Goal: Find specific page/section: Find specific page/section

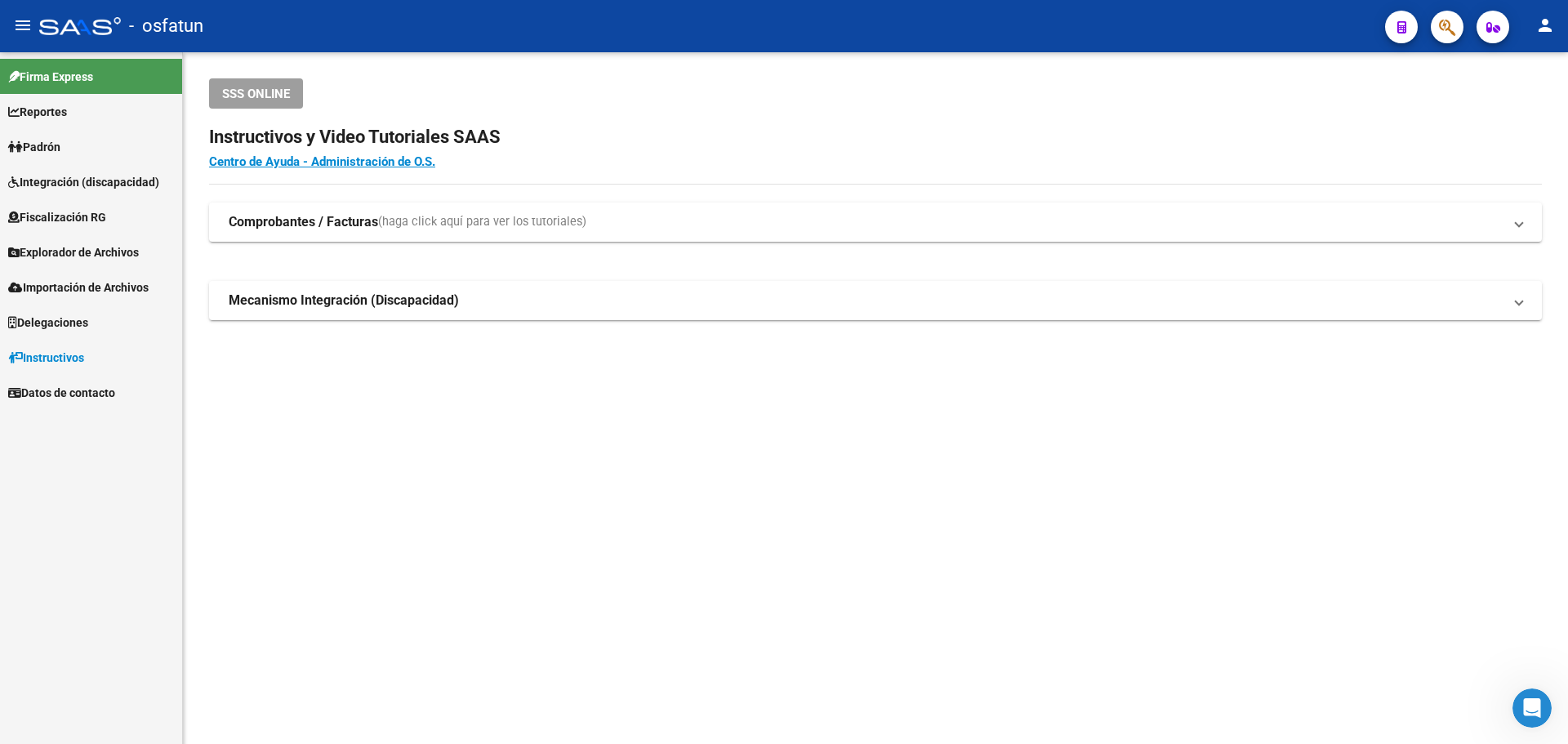
click at [1450, 12] on span "button" at bounding box center [1447, 27] width 16 height 34
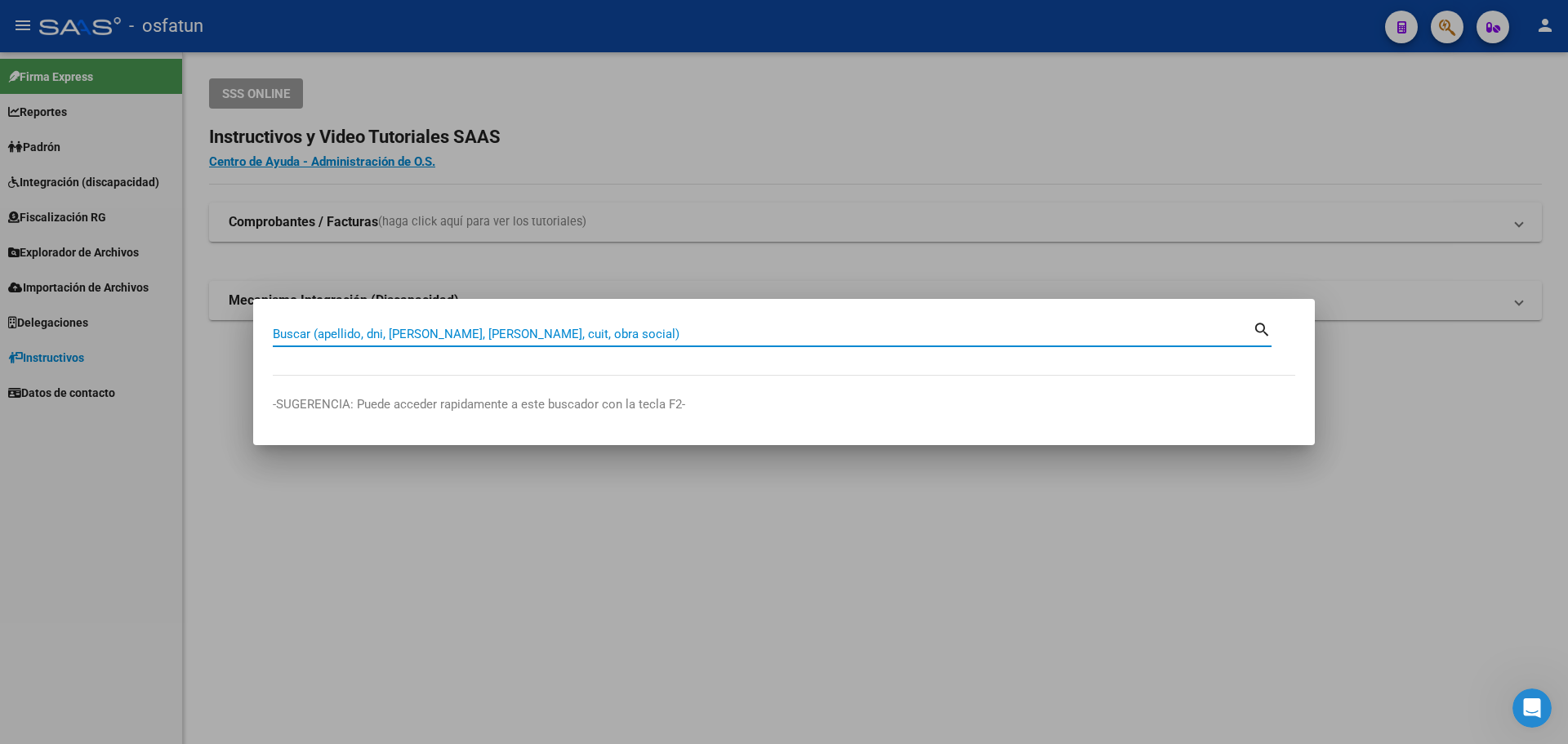
paste input "44720377"
type input "44720377"
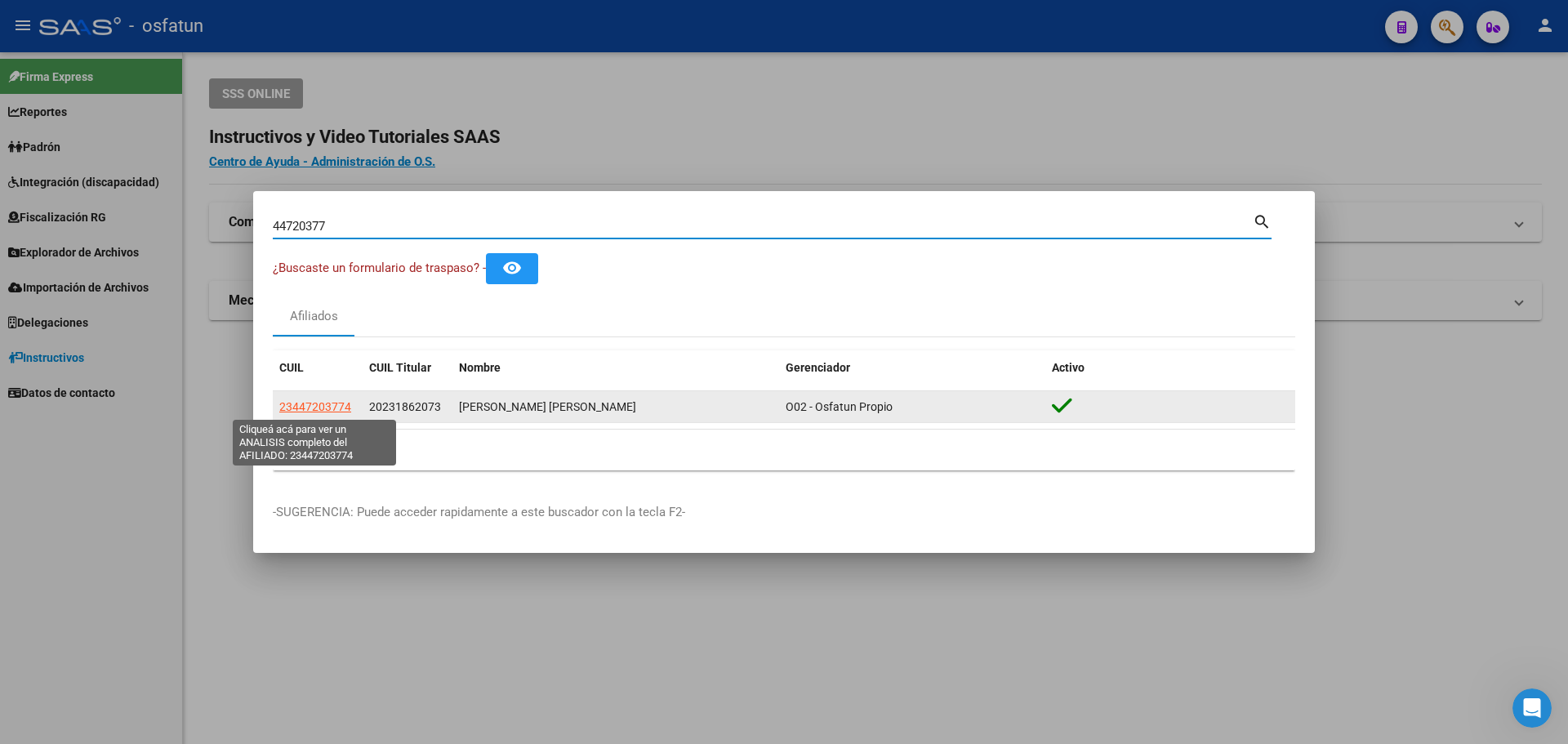
click at [331, 408] on span "23447203774" at bounding box center [314, 407] width 72 height 13
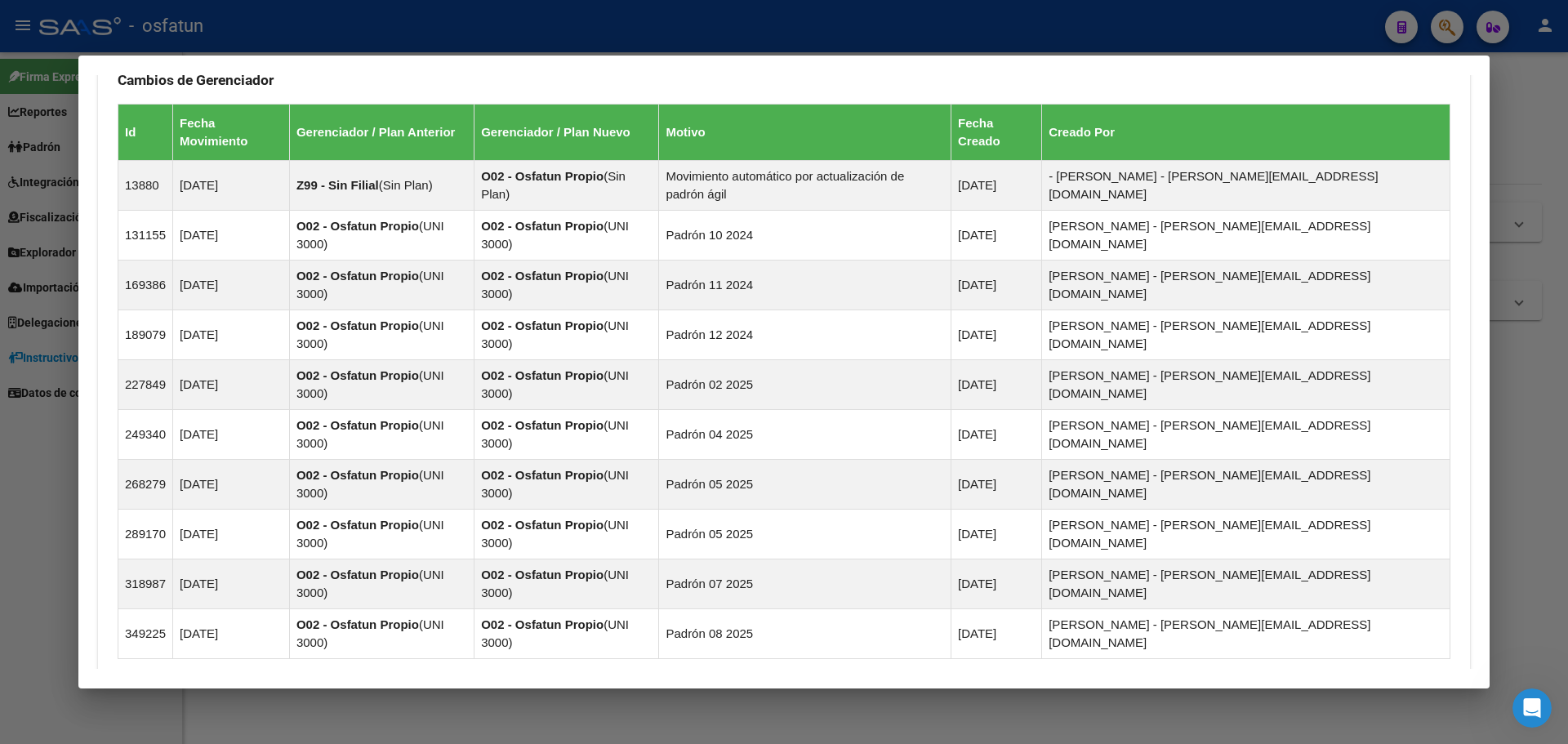
scroll to position [1148, 0]
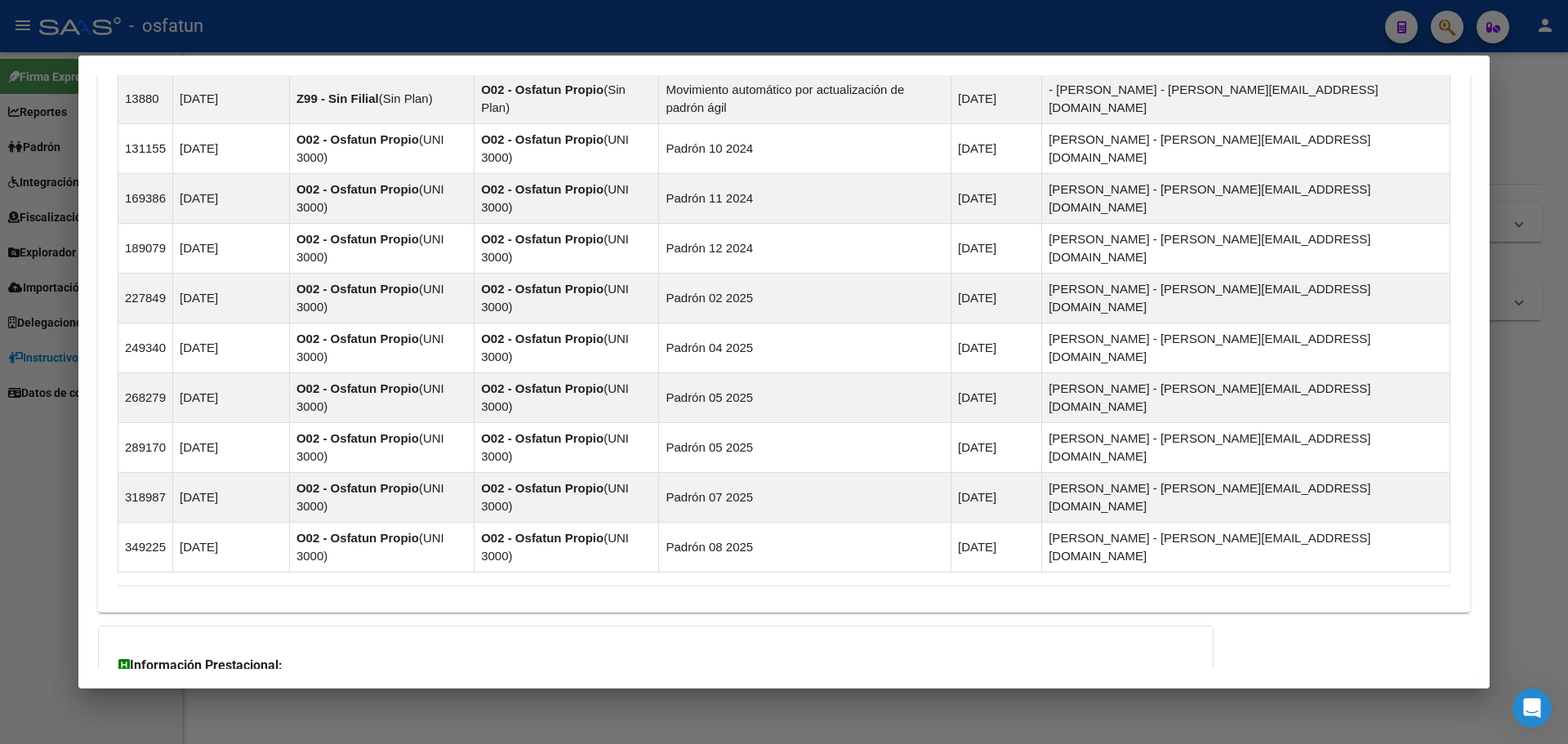
click at [211, 687] on button "SUR / SURGE / INTEGR." at bounding box center [205, 702] width 174 height 30
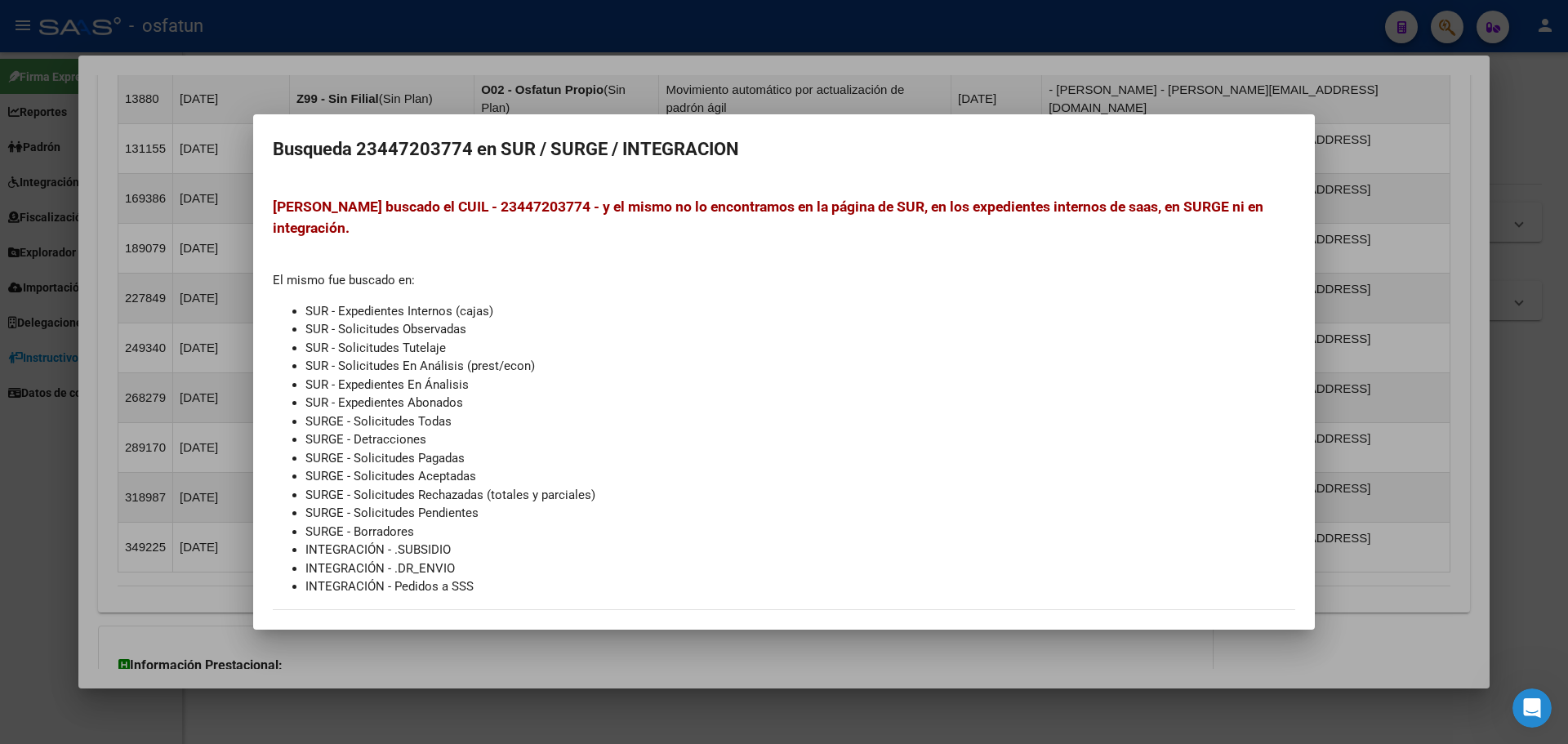
click at [94, 464] on div at bounding box center [784, 372] width 1568 height 744
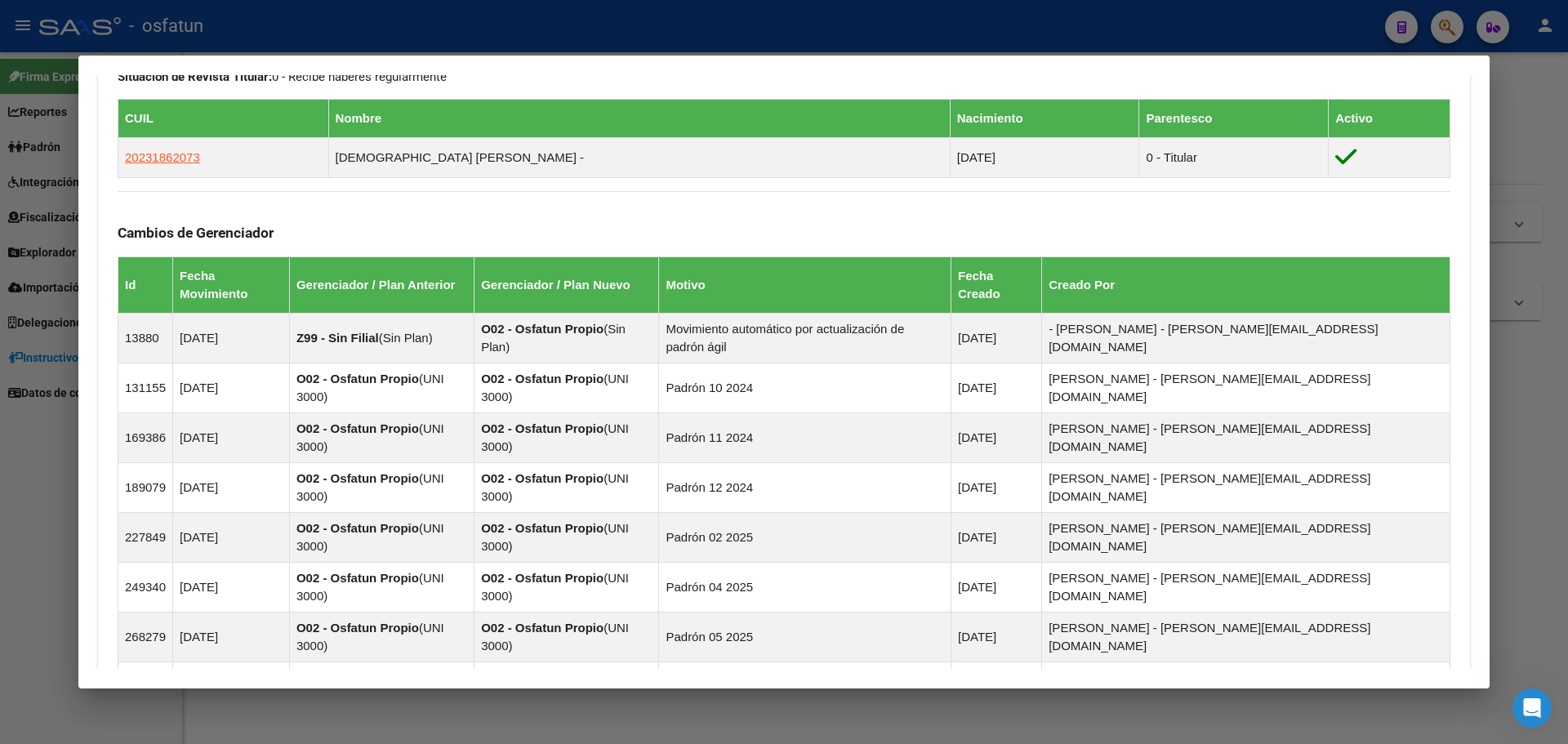
scroll to position [903, 0]
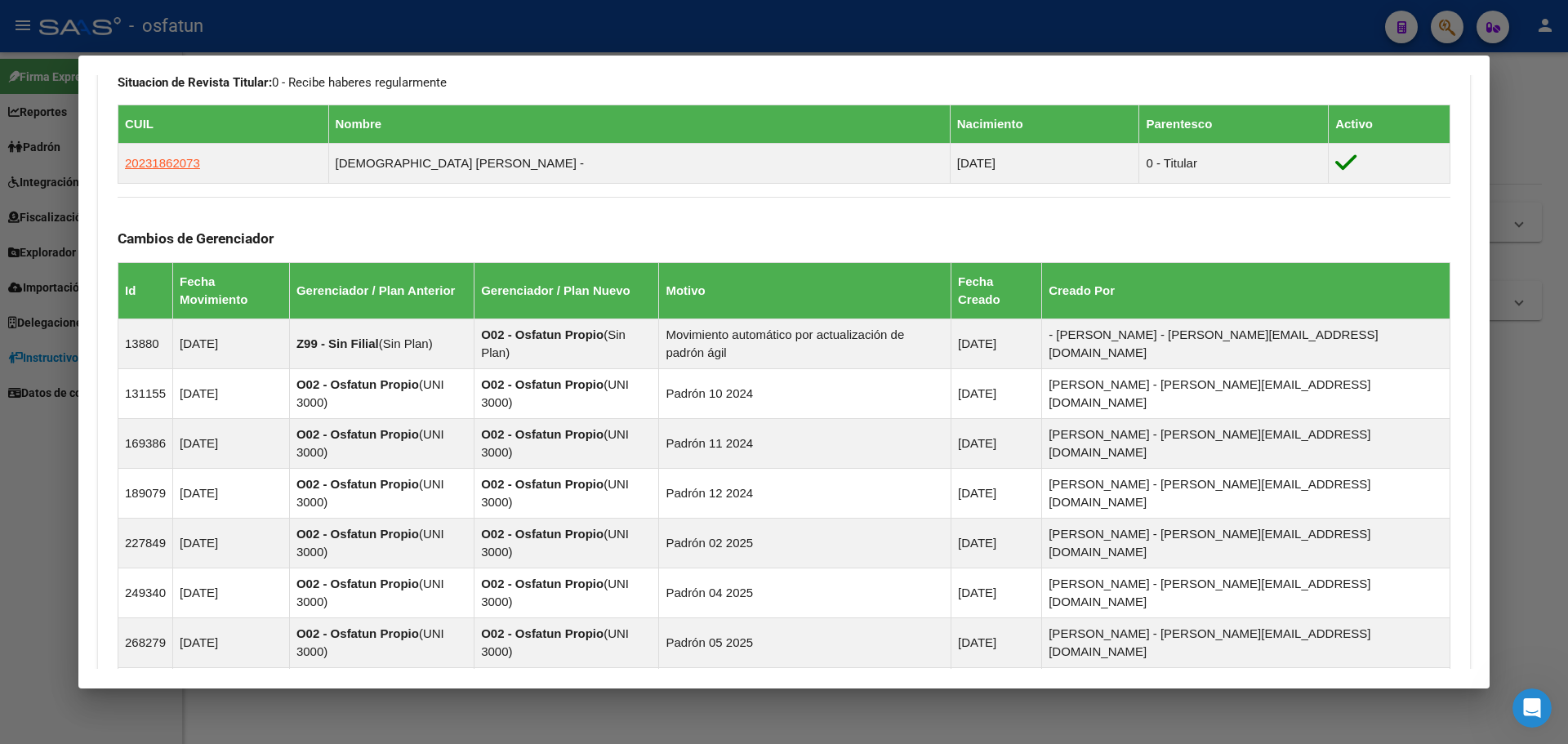
click at [43, 389] on div at bounding box center [784, 372] width 1568 height 744
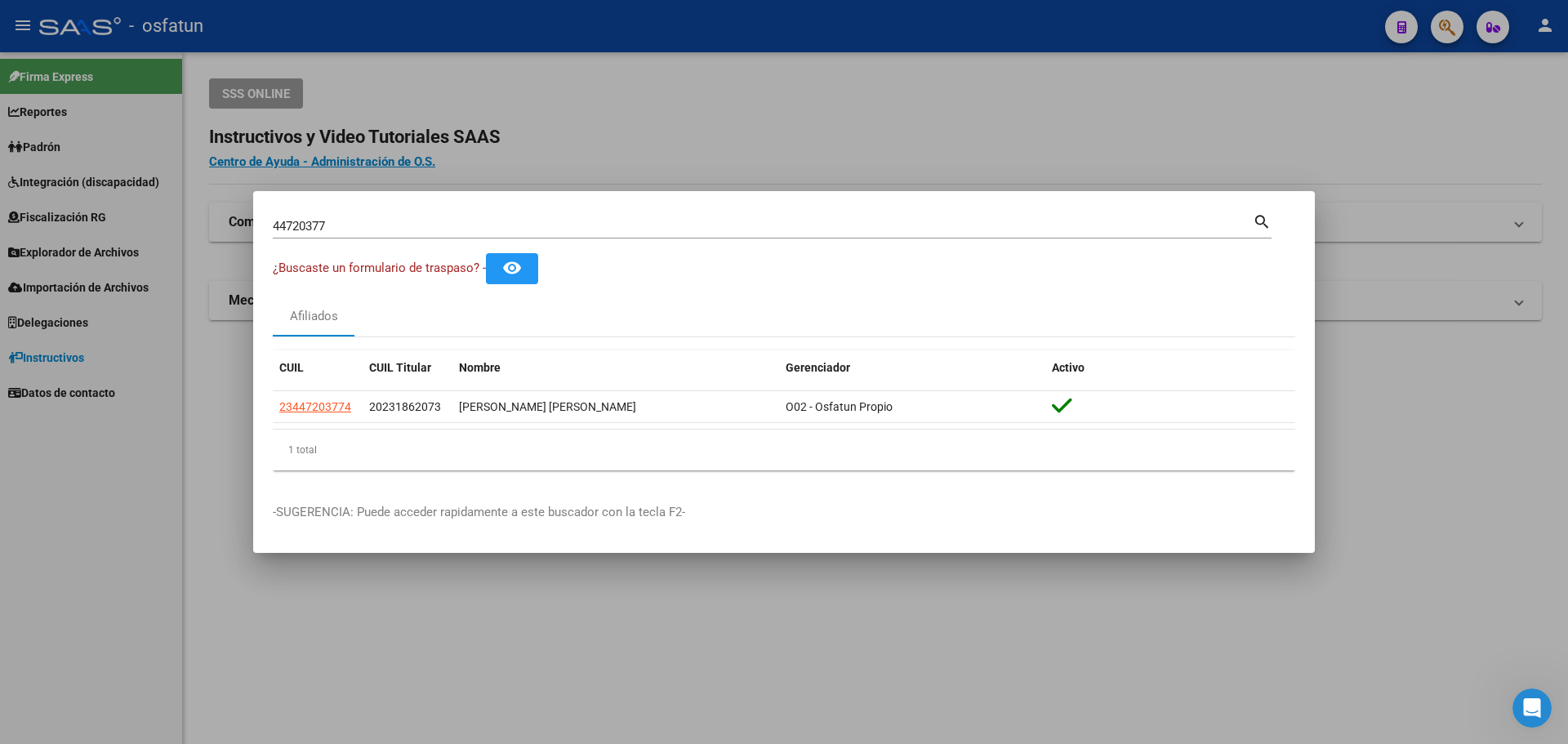
click at [75, 556] on div at bounding box center [784, 372] width 1568 height 744
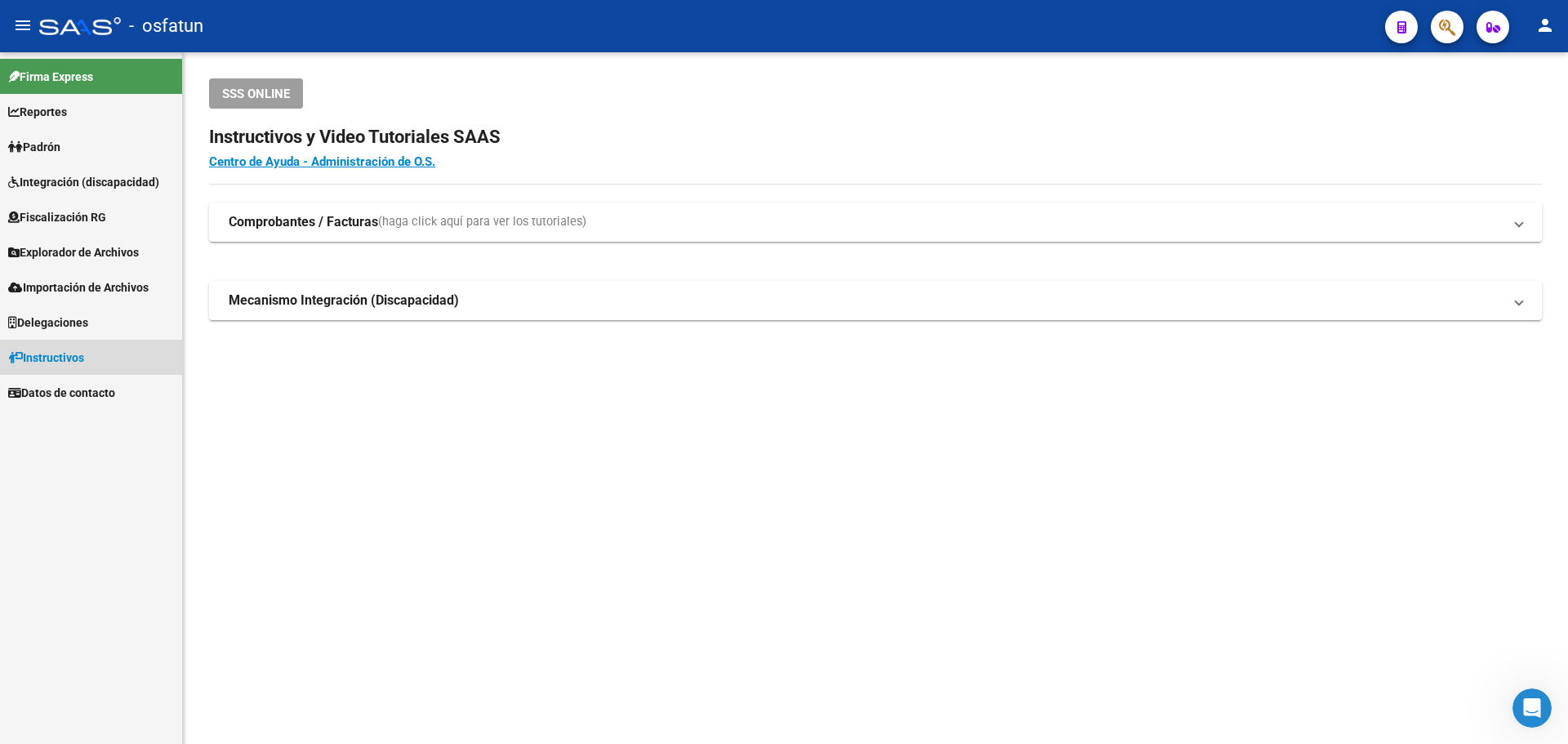
click at [122, 367] on link "Instructivos" at bounding box center [90, 357] width 182 height 36
drag, startPoint x: 54, startPoint y: 27, endPoint x: 62, endPoint y: 11, distance: 17.9
click at [54, 27] on div at bounding box center [80, 26] width 82 height 18
